Goal: Use online tool/utility: Utilize a website feature to perform a specific function

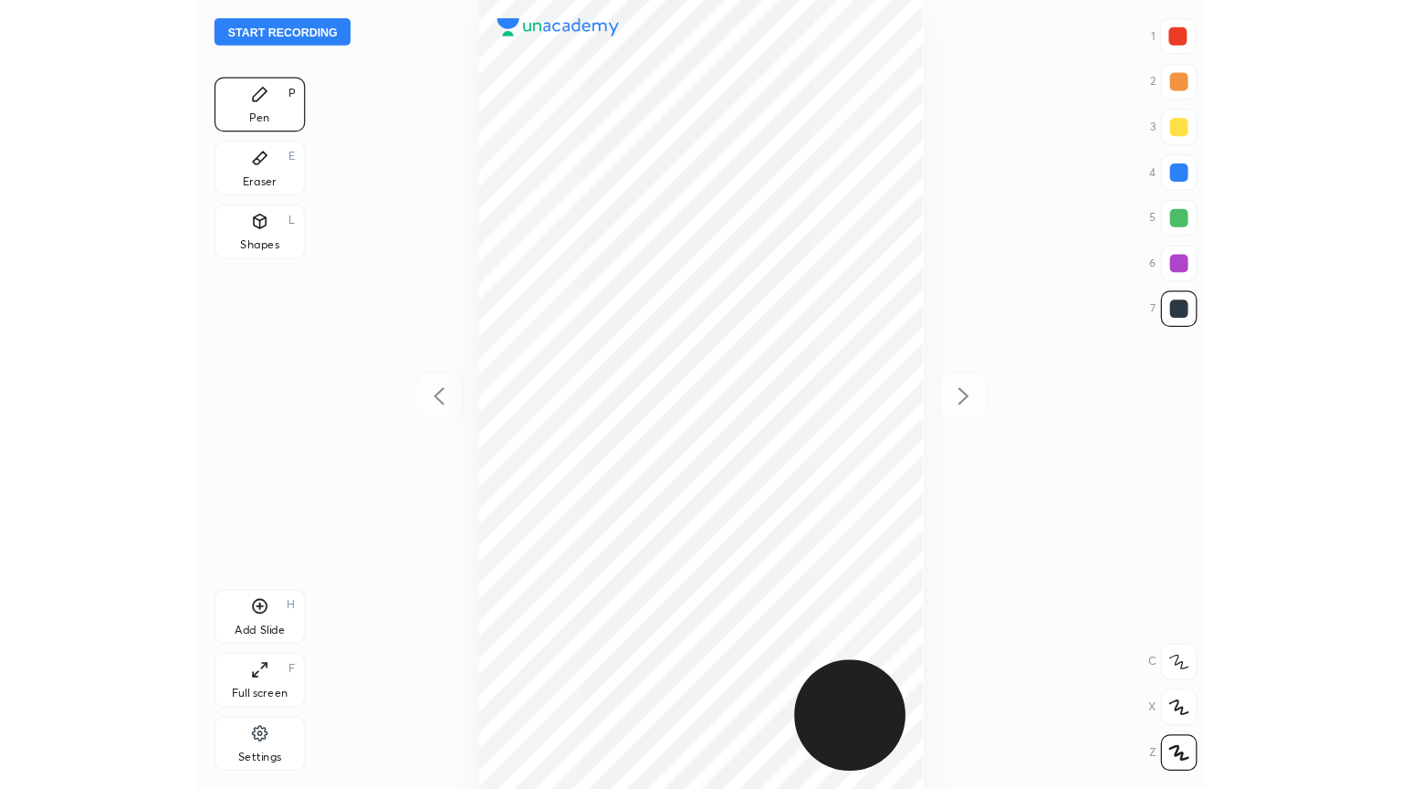
scroll to position [634, 520]
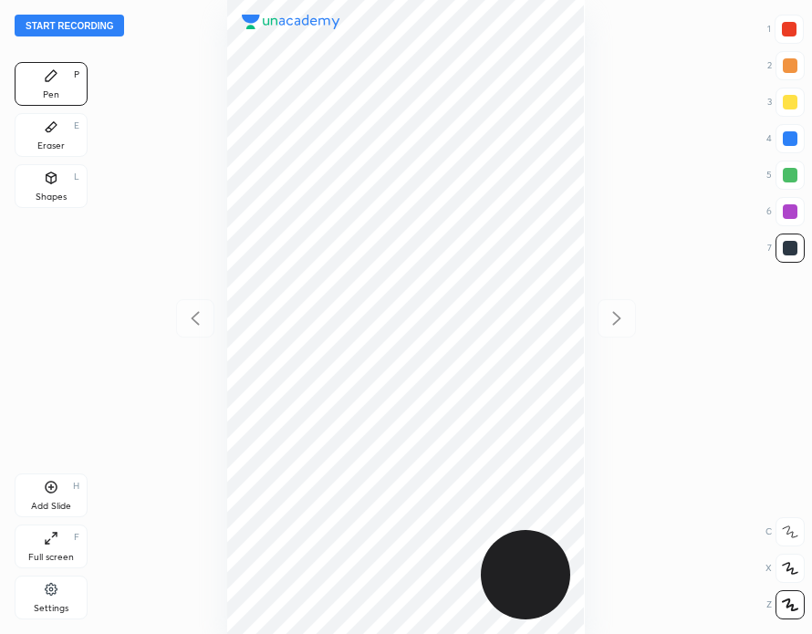
click at [91, 21] on button "Start recording" at bounding box center [70, 26] width 110 height 22
click at [47, 537] on icon at bounding box center [51, 538] width 15 height 15
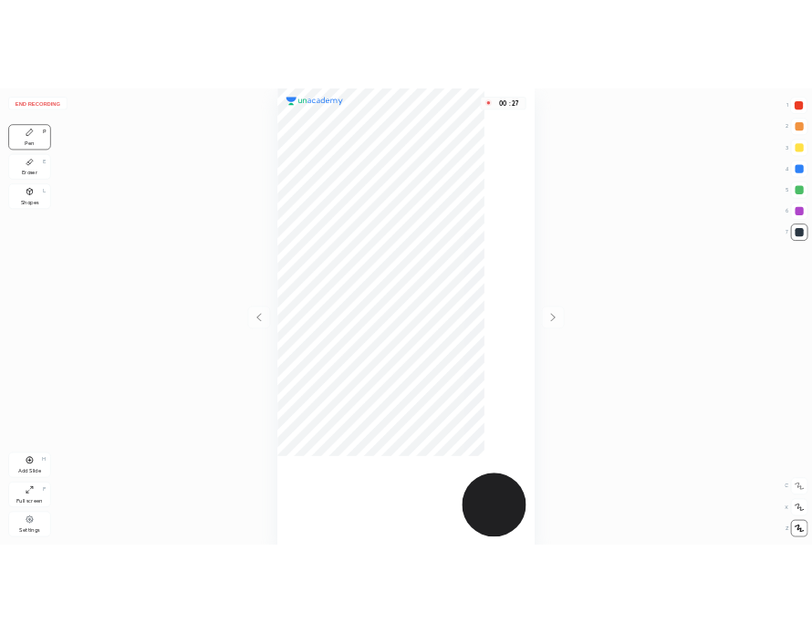
scroll to position [789, 1110]
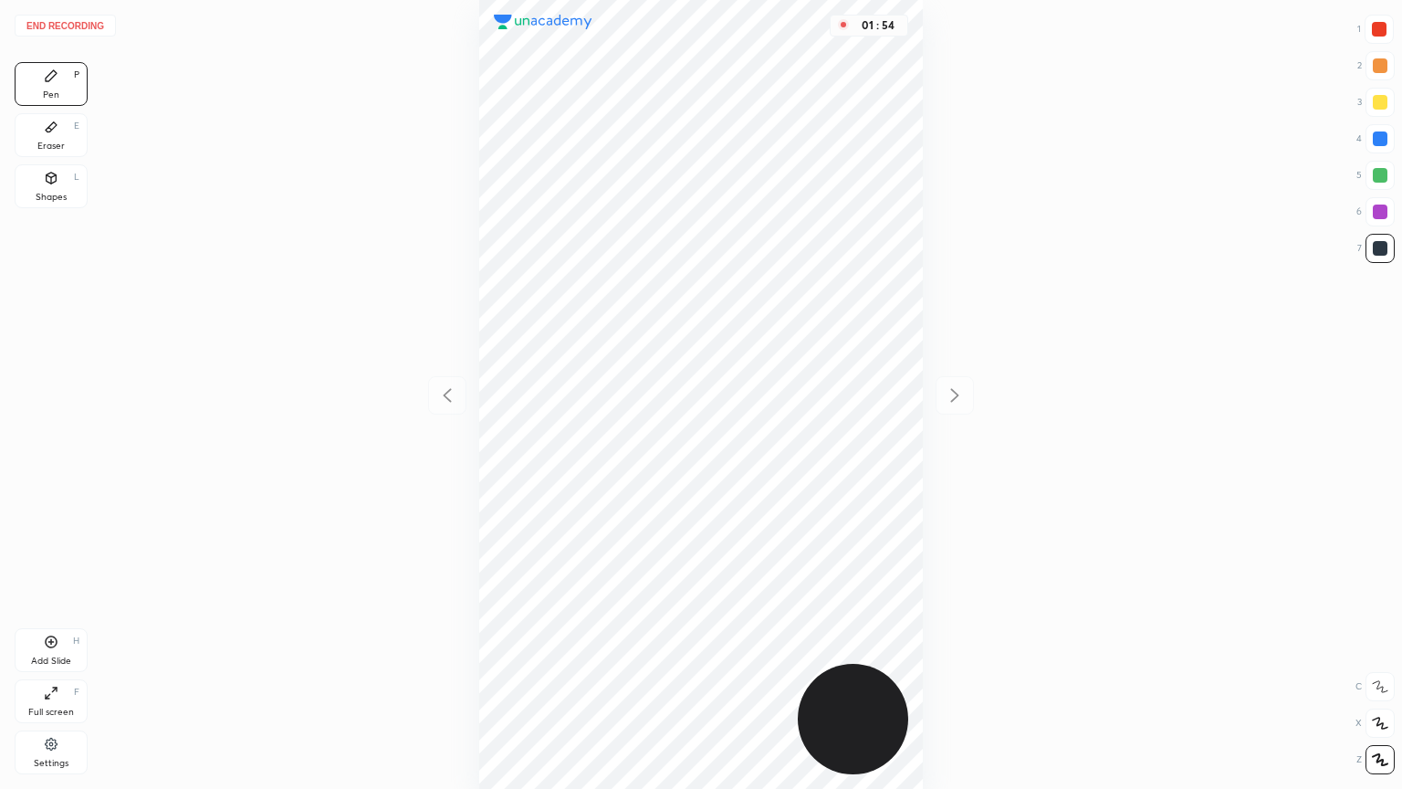
click at [58, 633] on icon at bounding box center [51, 641] width 15 height 15
click at [65, 633] on div "Full screen F" at bounding box center [51, 701] width 73 height 44
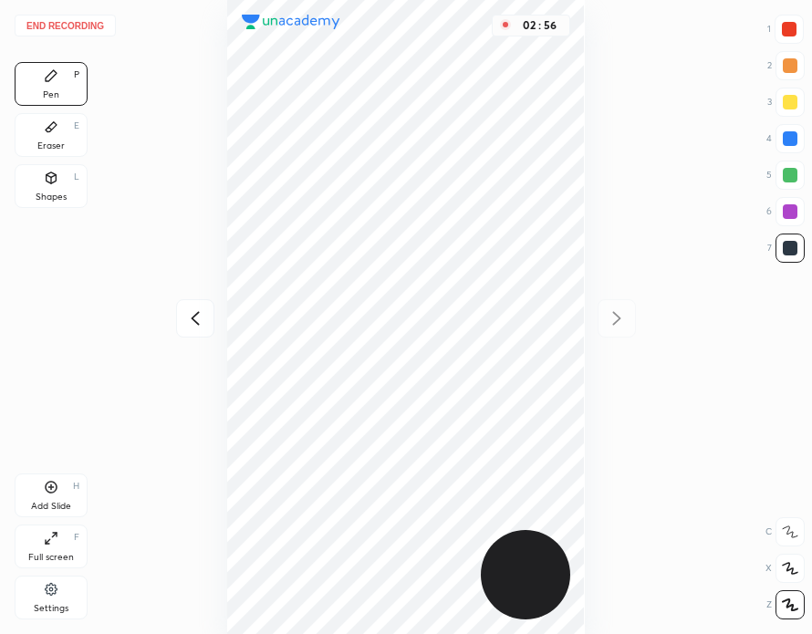
scroll to position [90643, 90757]
click at [87, 26] on button "End recording" at bounding box center [65, 26] width 101 height 22
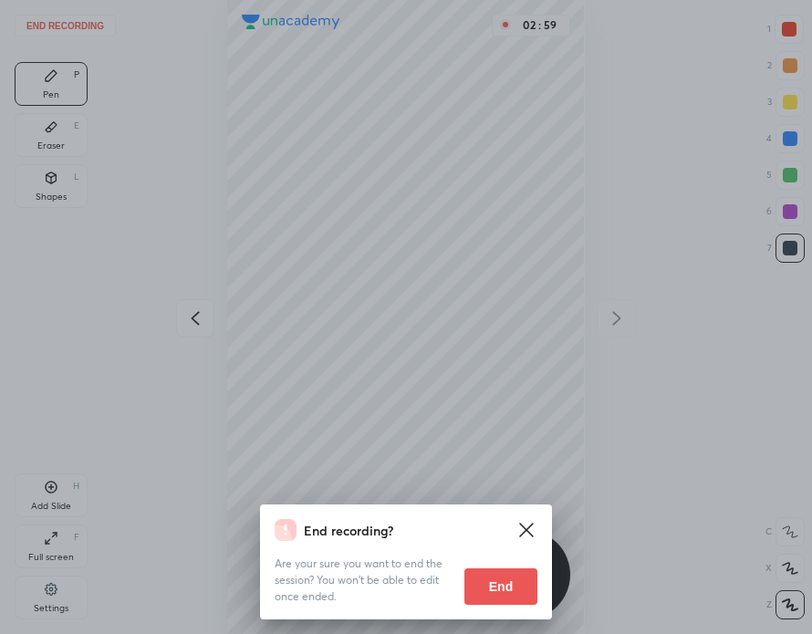
click at [516, 590] on button "End" at bounding box center [501, 587] width 73 height 37
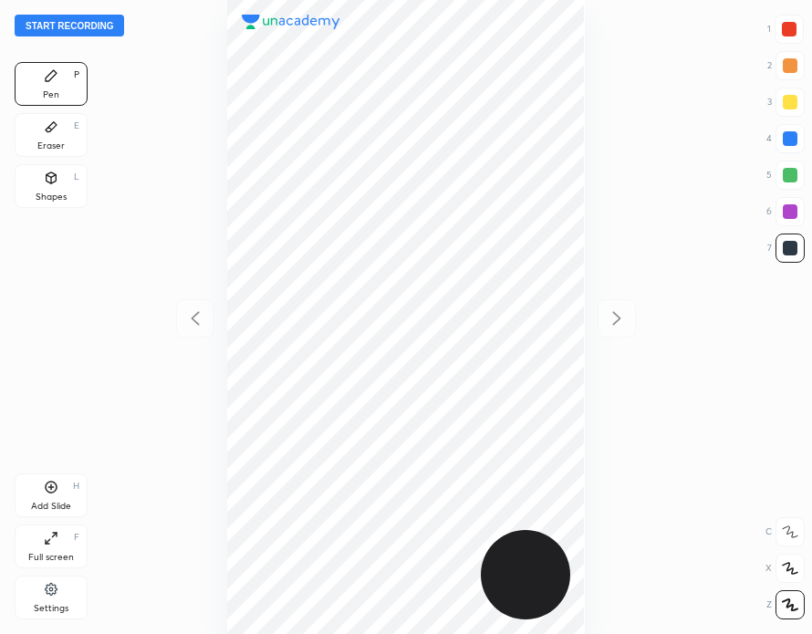
scroll to position [634, 520]
